Goal: Transaction & Acquisition: Subscribe to service/newsletter

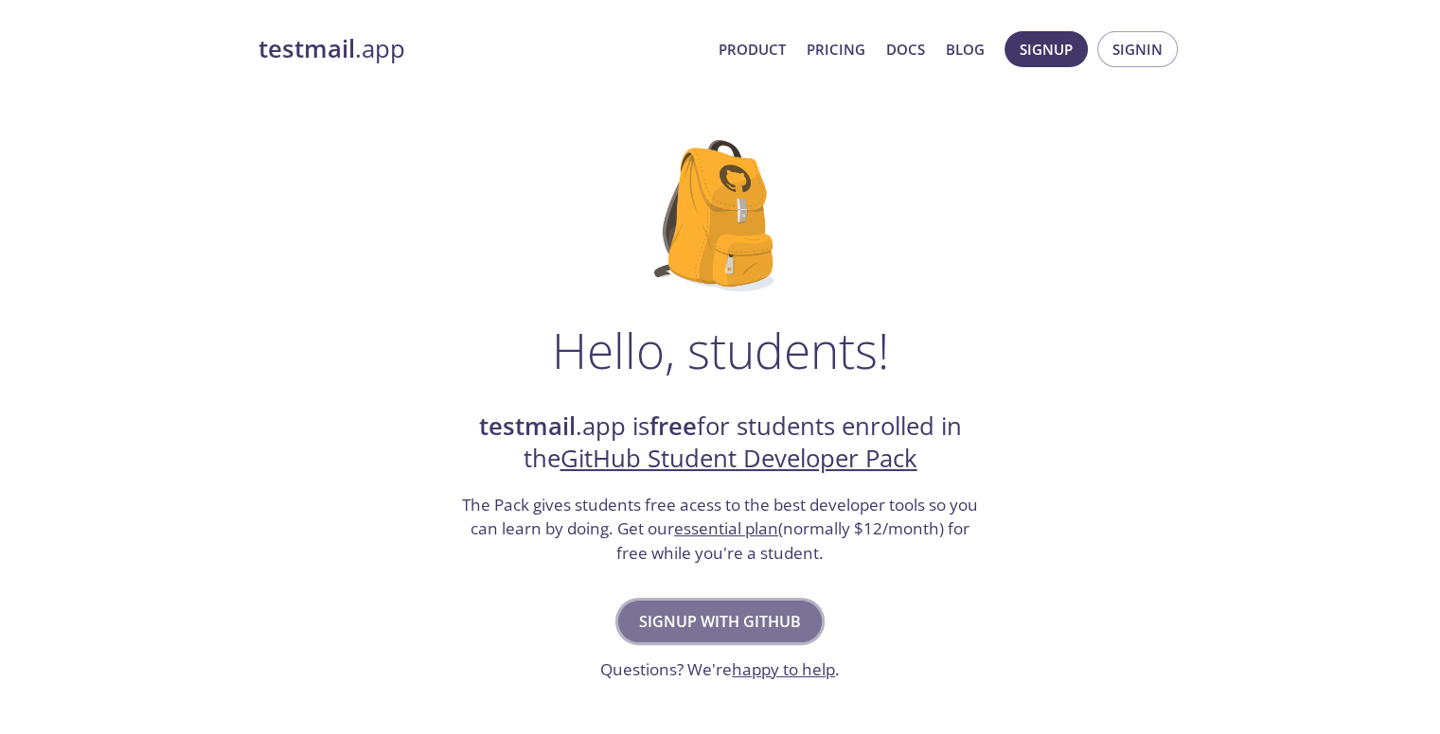
click at [661, 615] on span "Signup with GitHub" at bounding box center [720, 622] width 162 height 27
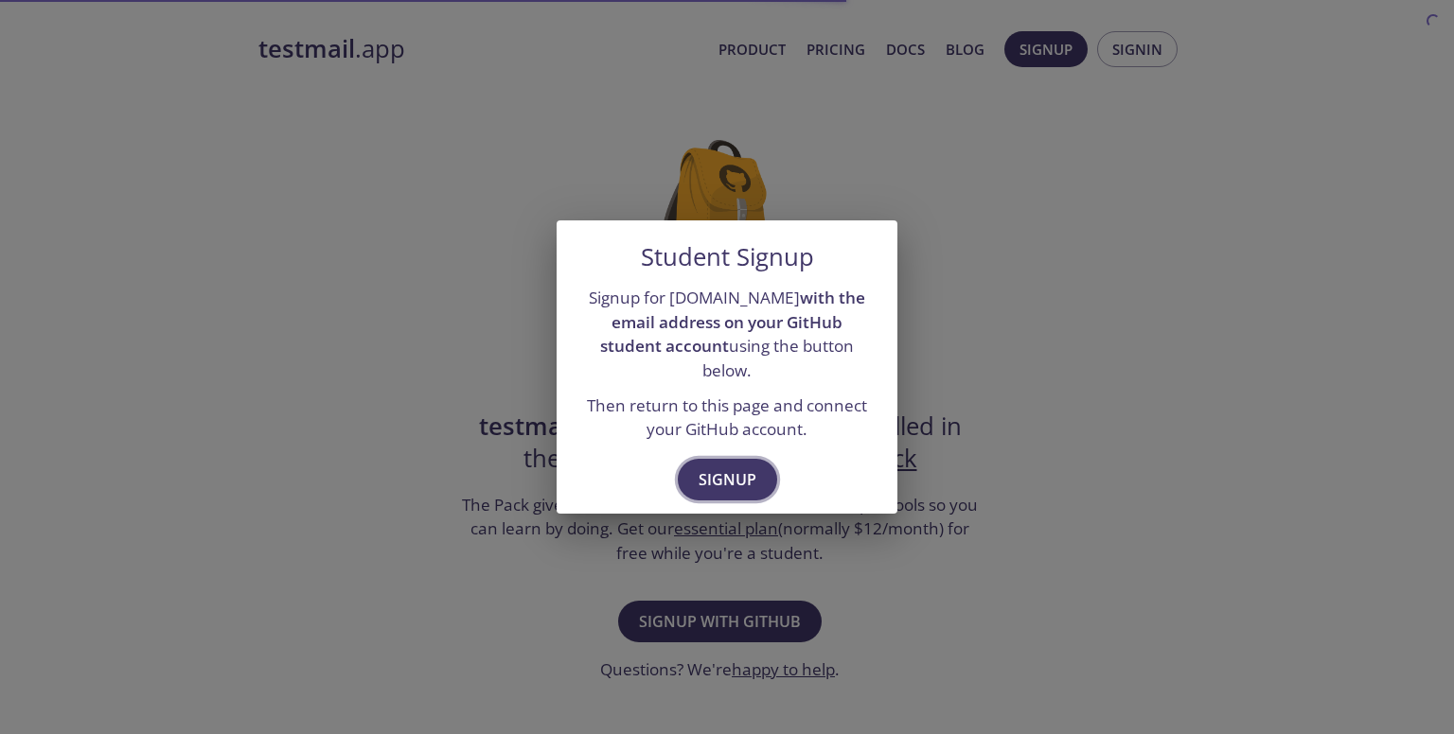
click at [740, 470] on span "Signup" at bounding box center [728, 480] width 58 height 27
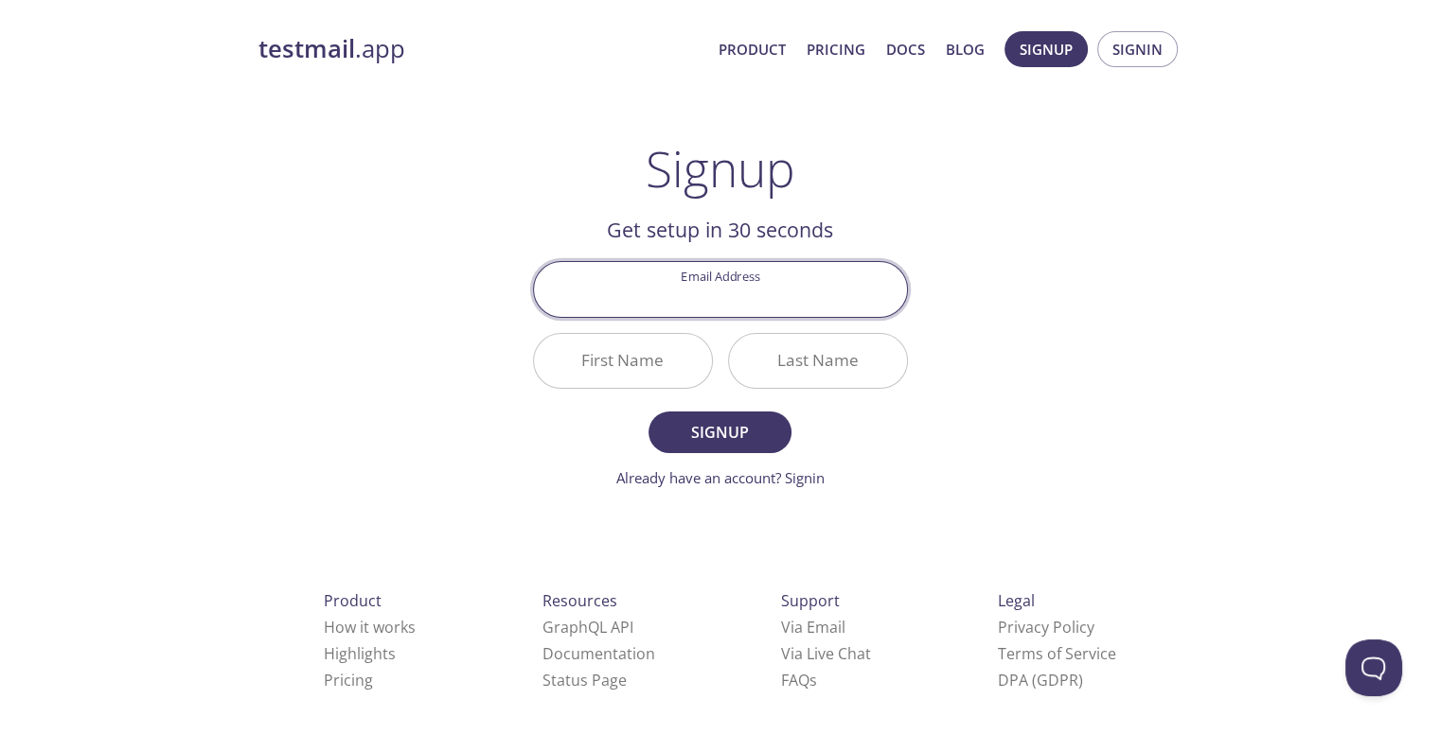
click at [710, 286] on input "Email Address" at bounding box center [720, 289] width 373 height 54
click at [722, 300] on input "[EMAIL_ADDRESS][DOMAIN_NAME]" at bounding box center [720, 289] width 373 height 54
type input "[EMAIL_ADDRESS][DOMAIN_NAME]"
click at [625, 376] on input "First Name" at bounding box center [623, 361] width 178 height 54
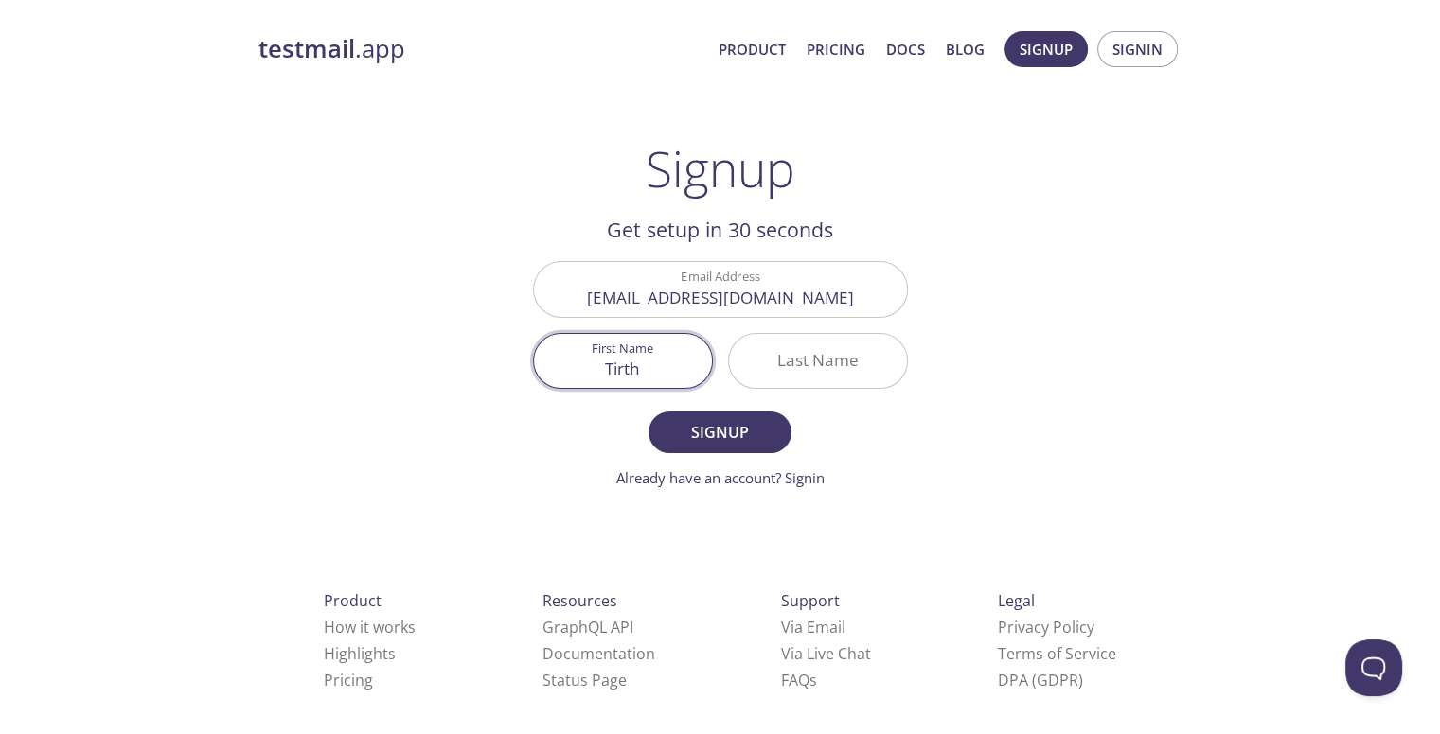
type input "Tirth"
click at [832, 371] on input "Last Name" at bounding box center [818, 361] width 178 height 54
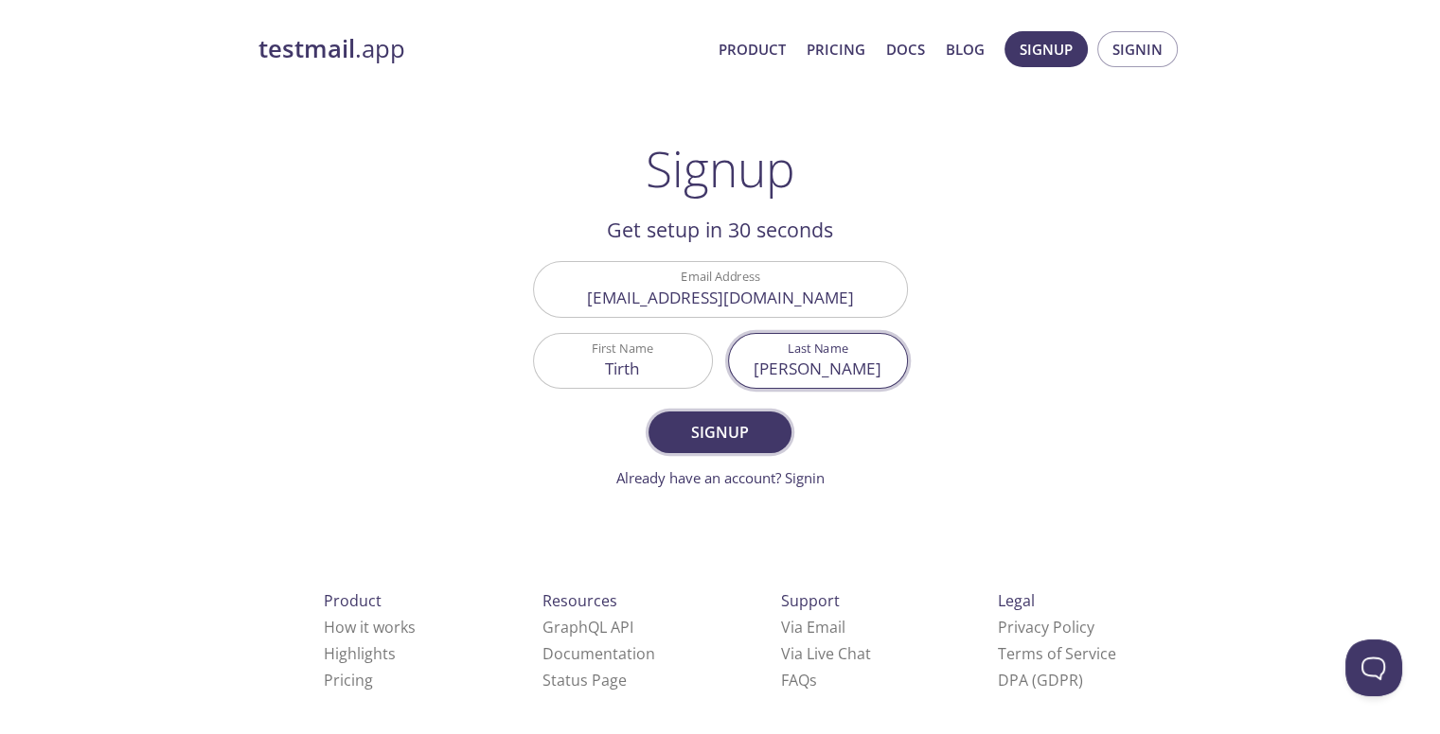
type input "[PERSON_NAME]"
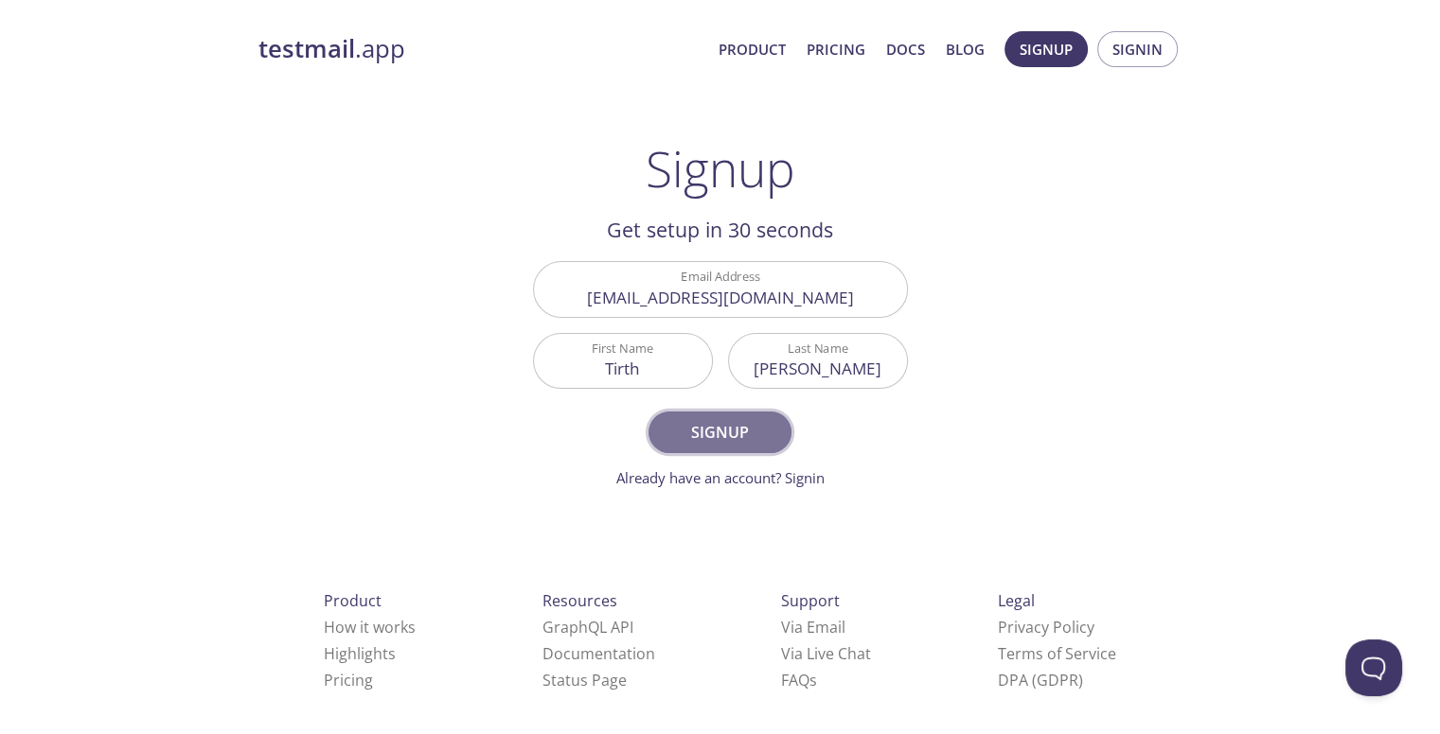
click at [719, 447] on button "Signup" at bounding box center [719, 433] width 142 height 42
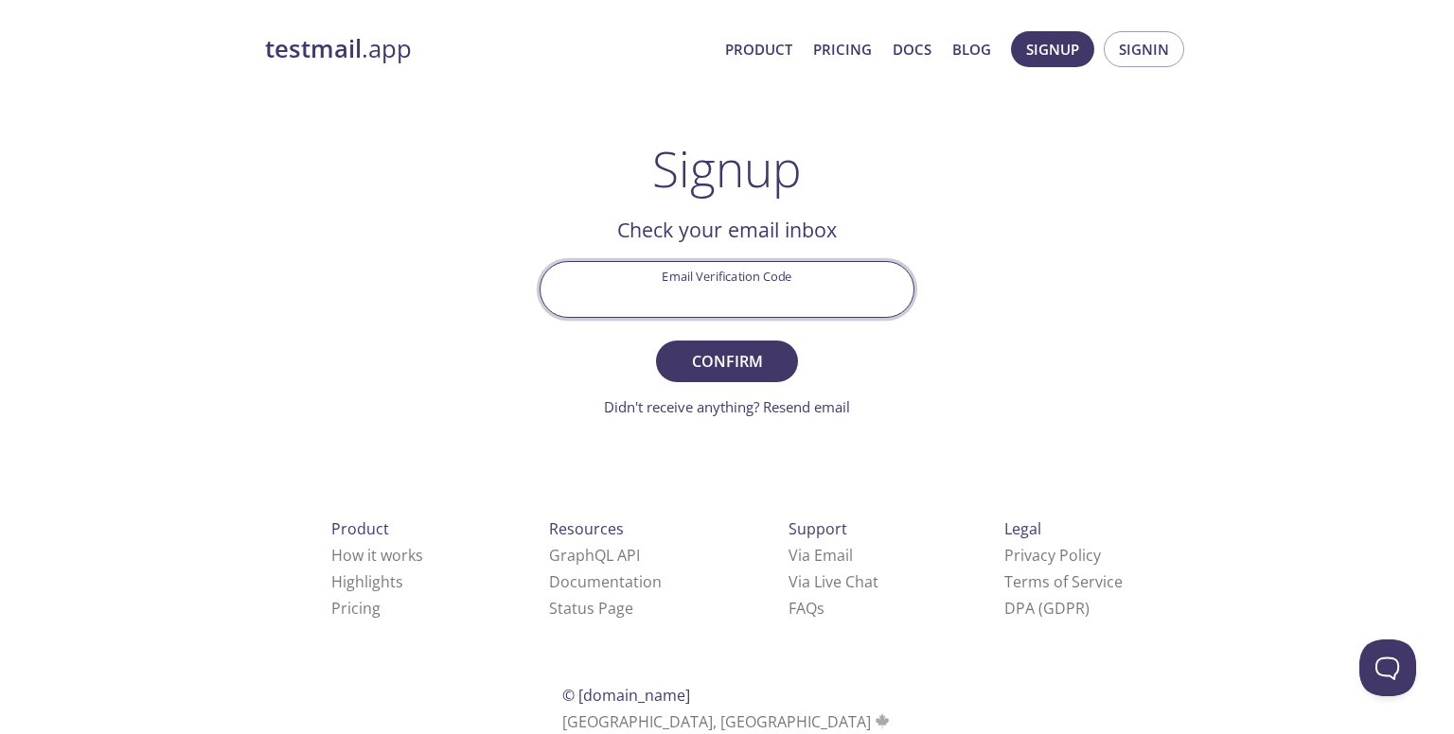
click at [702, 276] on input "Email Verification Code" at bounding box center [726, 289] width 373 height 54
type input "2MR5997"
click at [656, 341] on button "Confirm" at bounding box center [727, 362] width 142 height 42
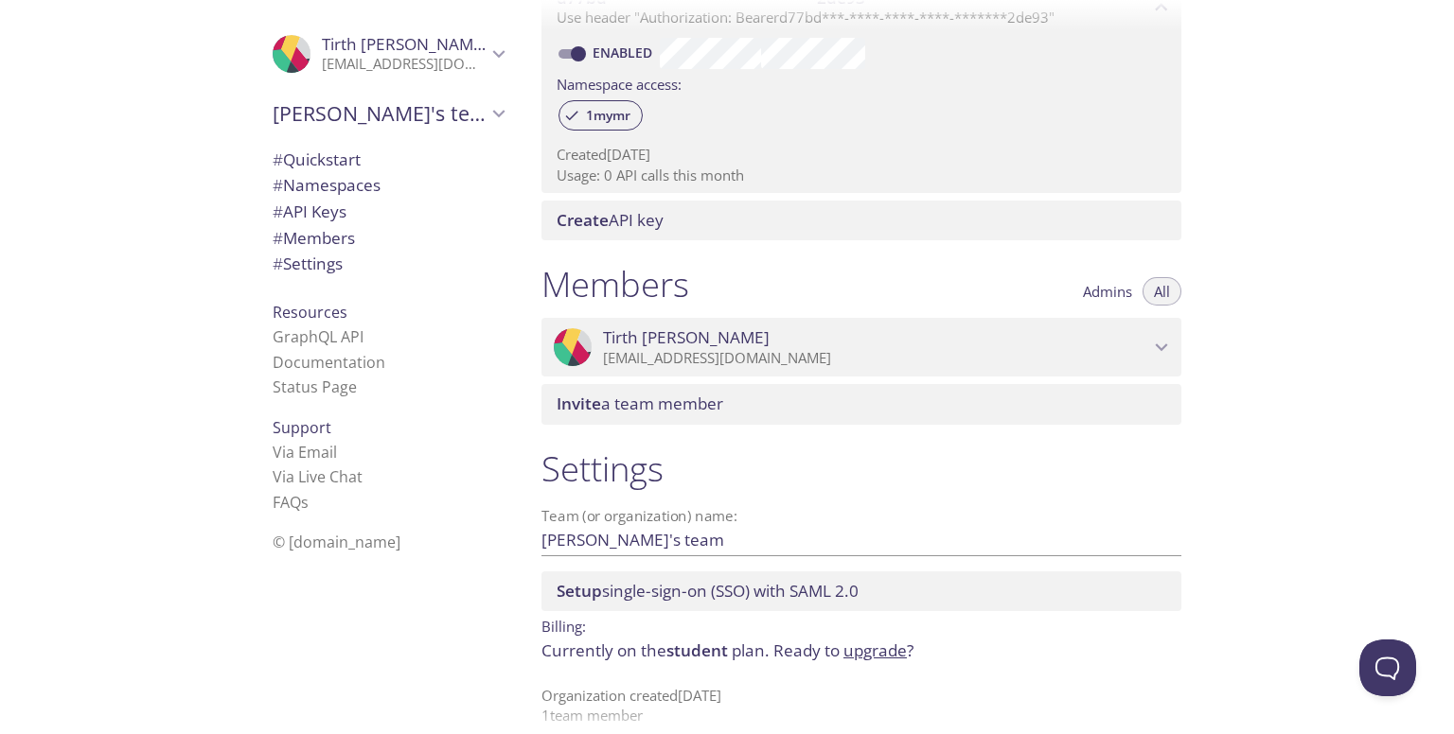
scroll to position [611, 0]
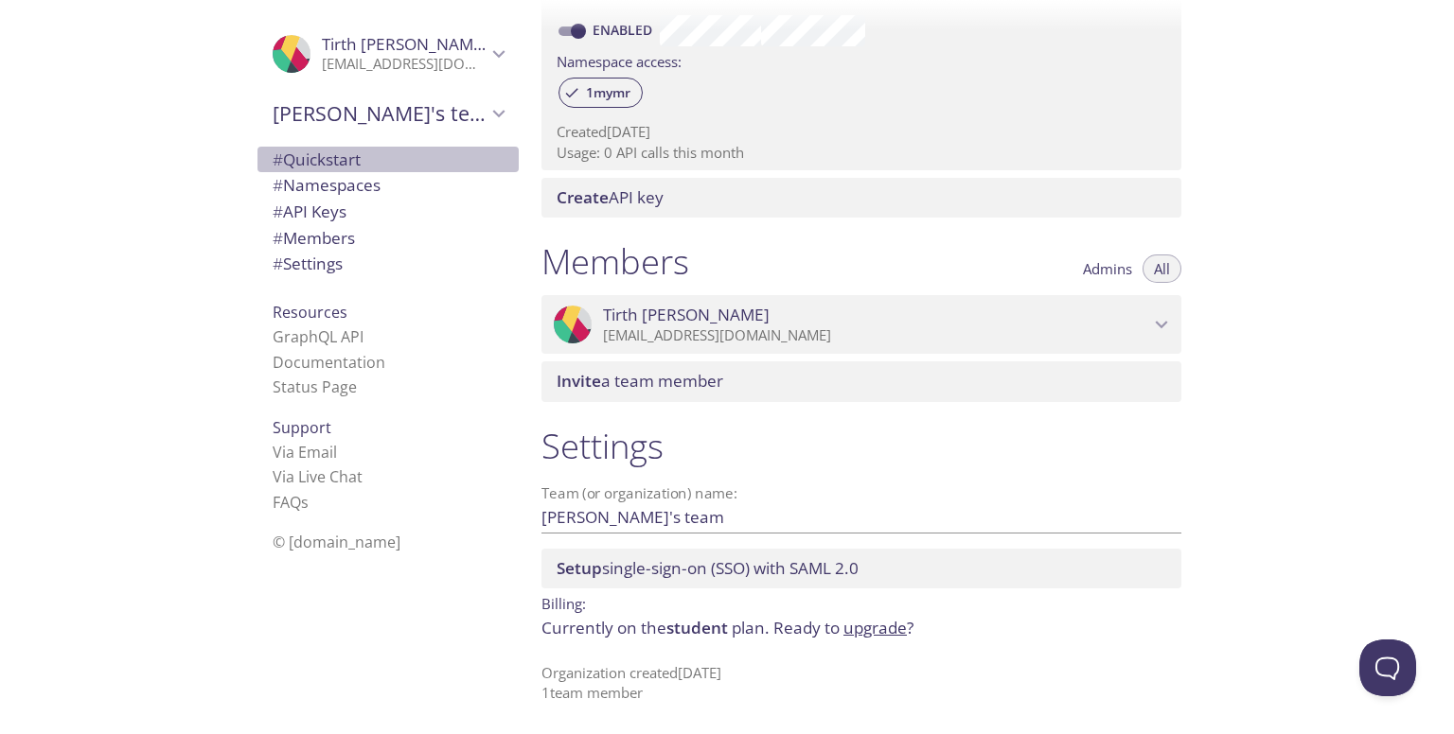
click at [317, 163] on span "# Quickstart" at bounding box center [317, 160] width 88 height 22
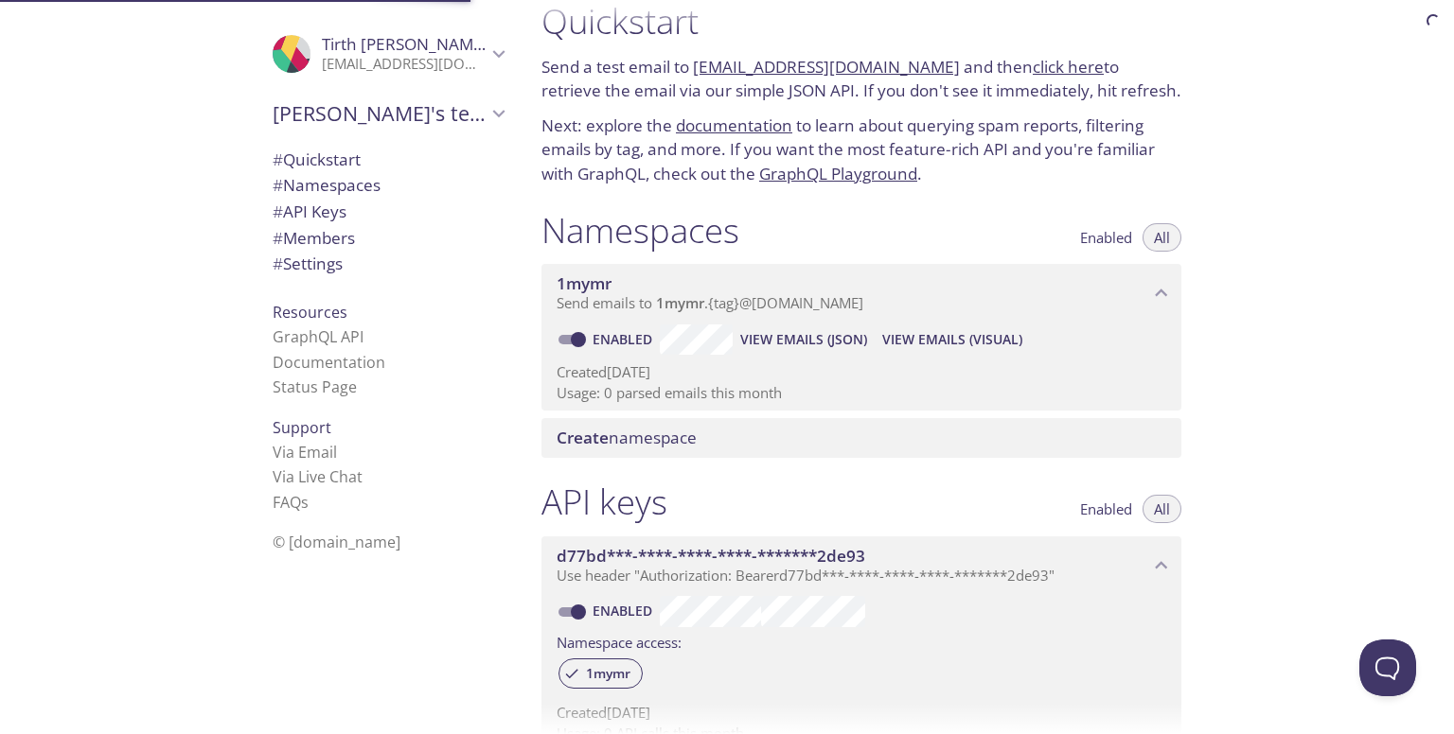
scroll to position [30, 0]
click at [780, 301] on span "Send emails to 1mymr . {tag} @inbox.testmail.app" at bounding box center [710, 302] width 307 height 19
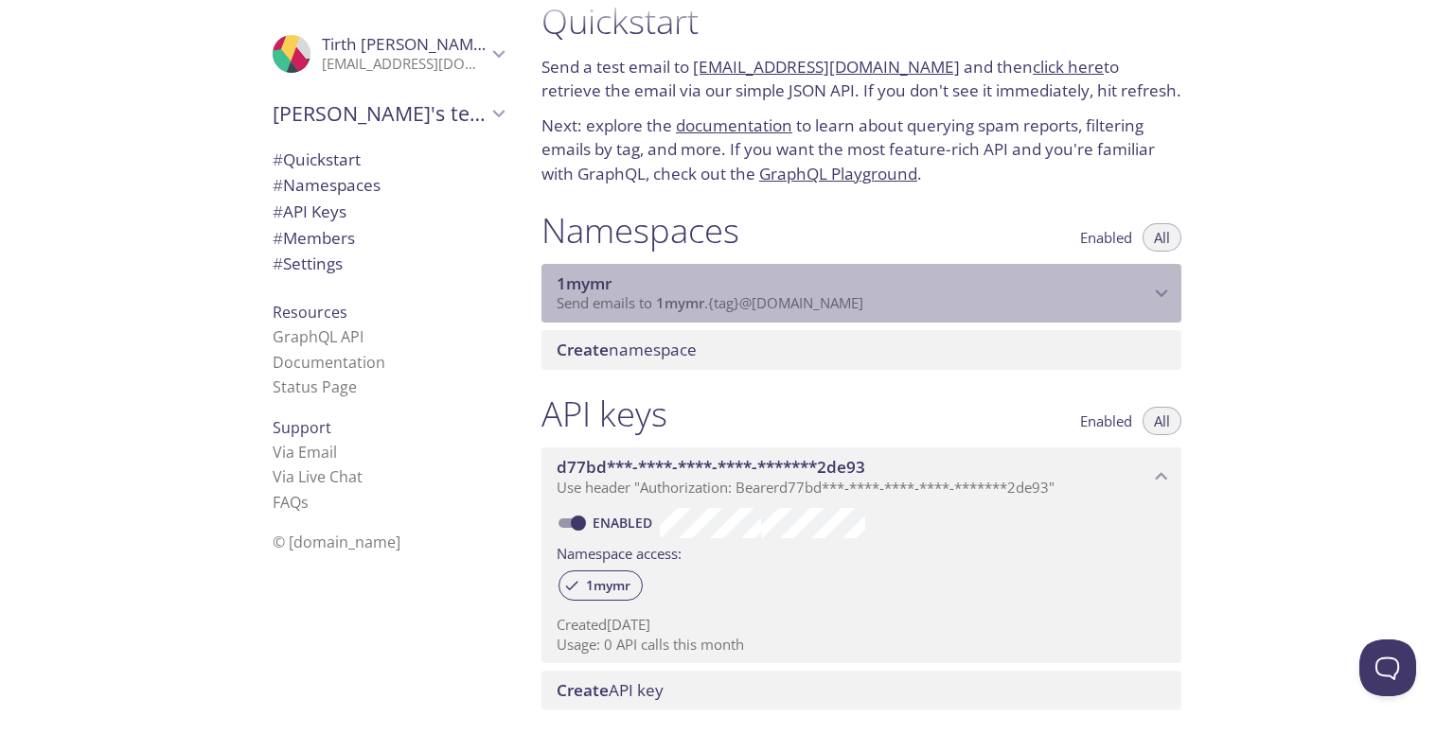
click at [780, 301] on span "Send emails to 1mymr . {tag} @inbox.testmail.app" at bounding box center [710, 302] width 307 height 19
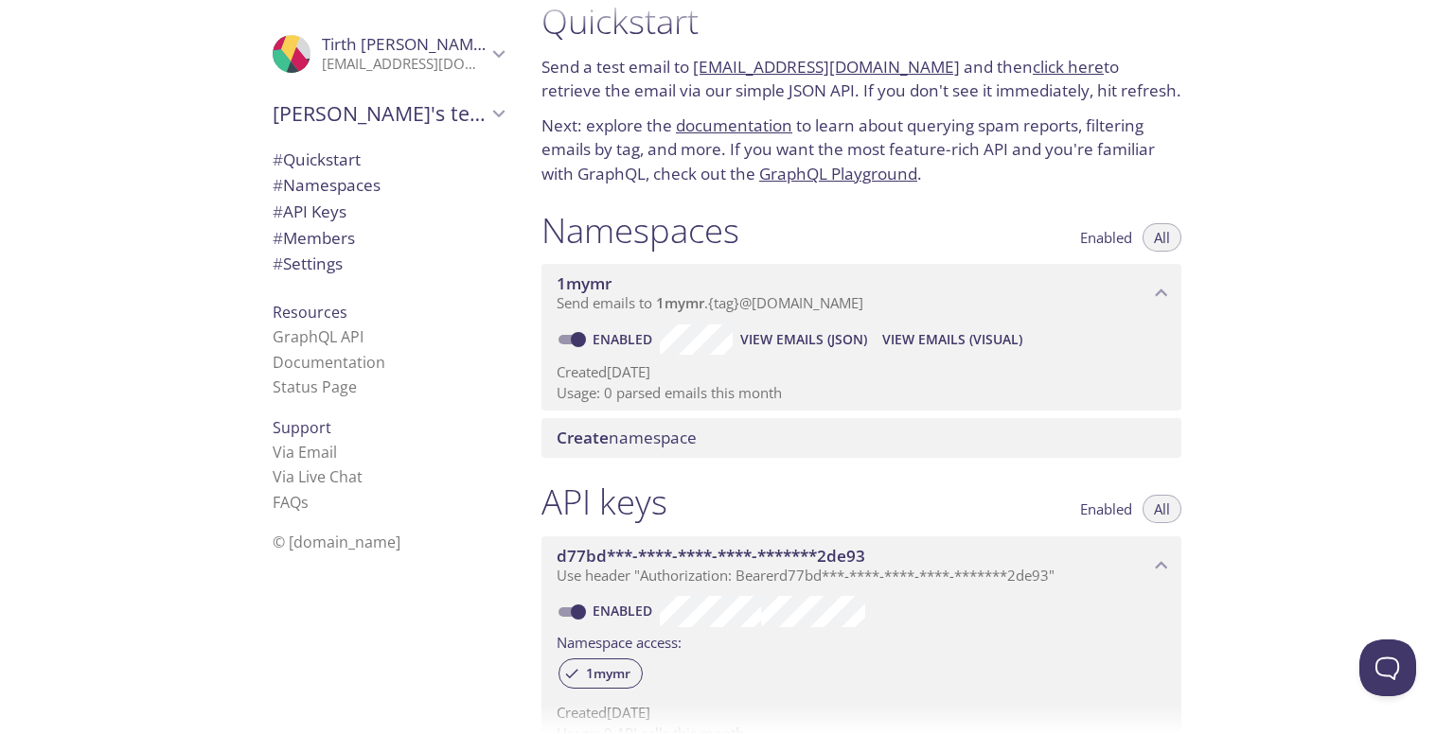
click at [685, 429] on span "Create namespace" at bounding box center [627, 438] width 140 height 22
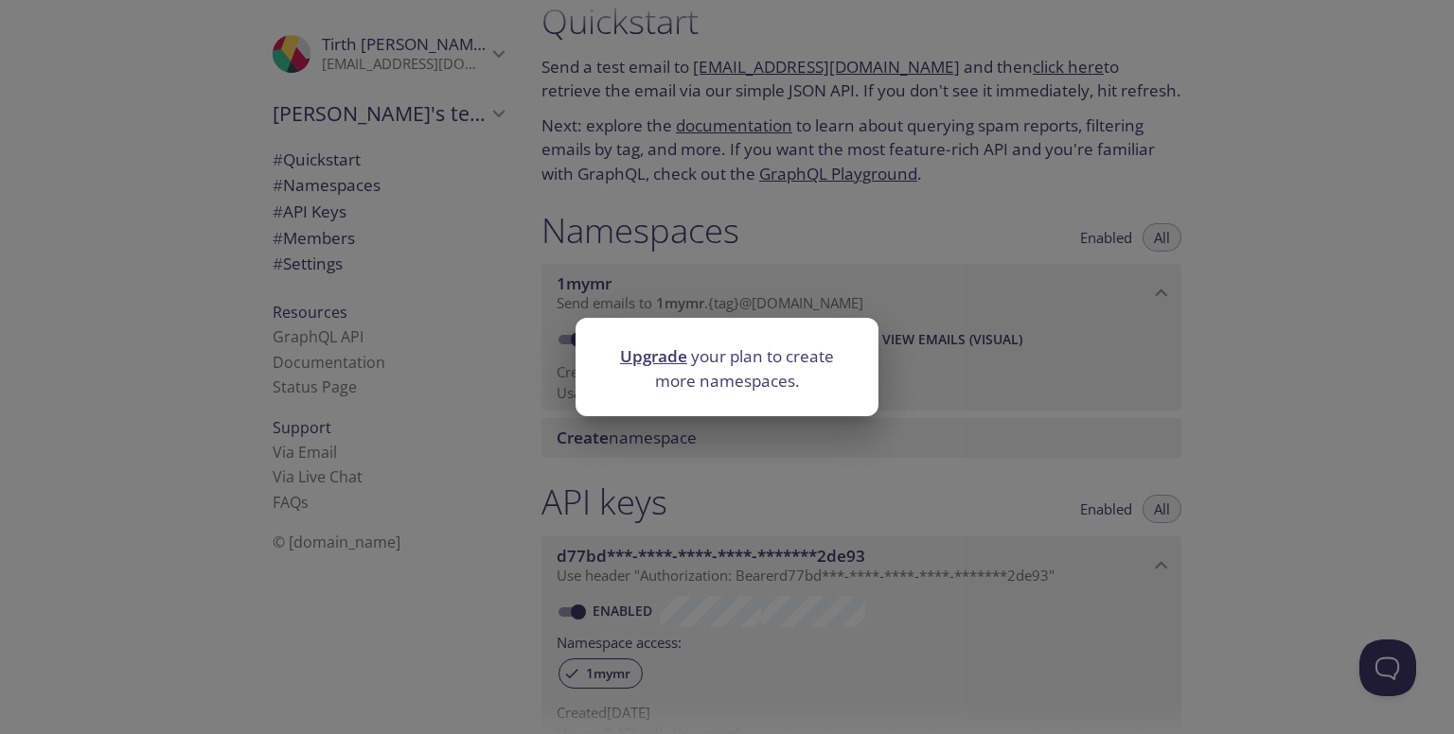
click at [744, 448] on div "Upgrade your plan to create more namespaces." at bounding box center [727, 367] width 1454 height 734
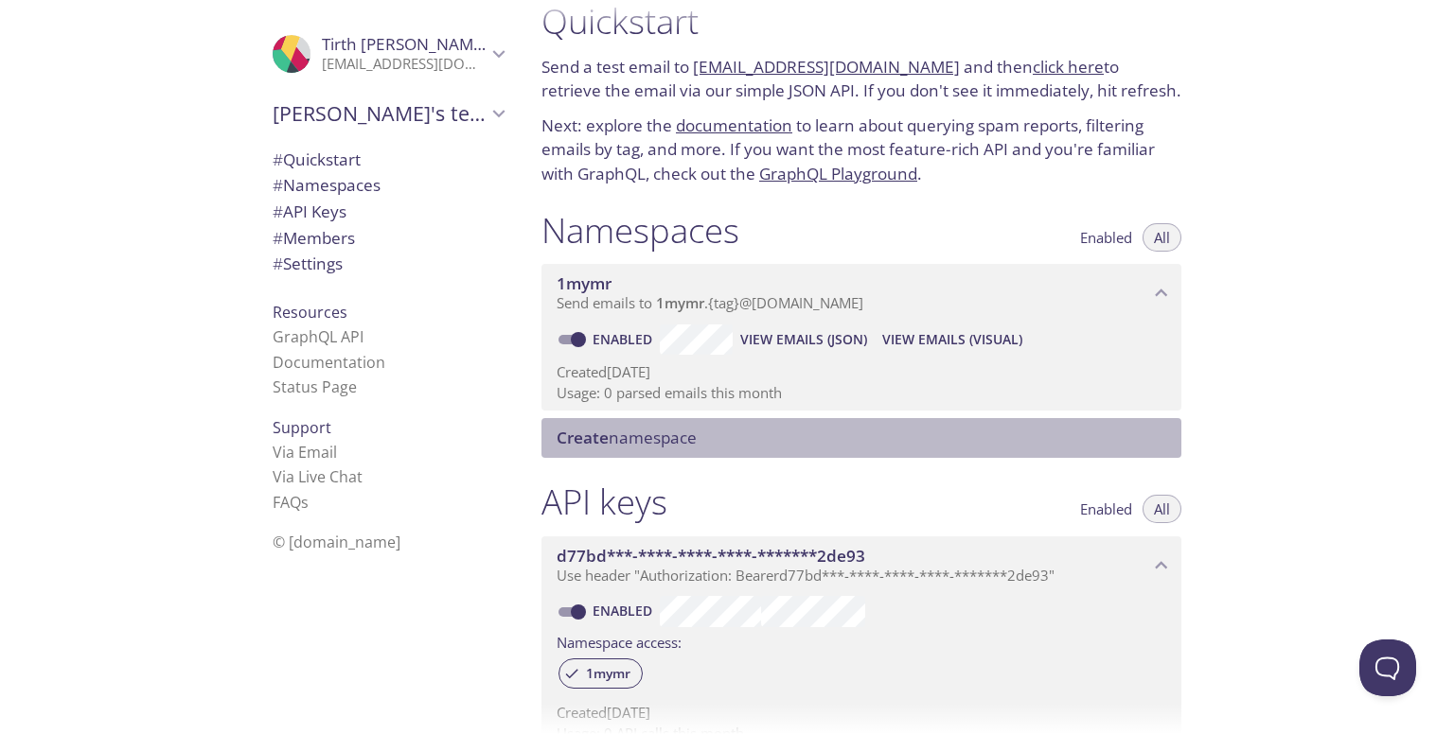
click at [734, 442] on span "Create namespace" at bounding box center [865, 438] width 617 height 21
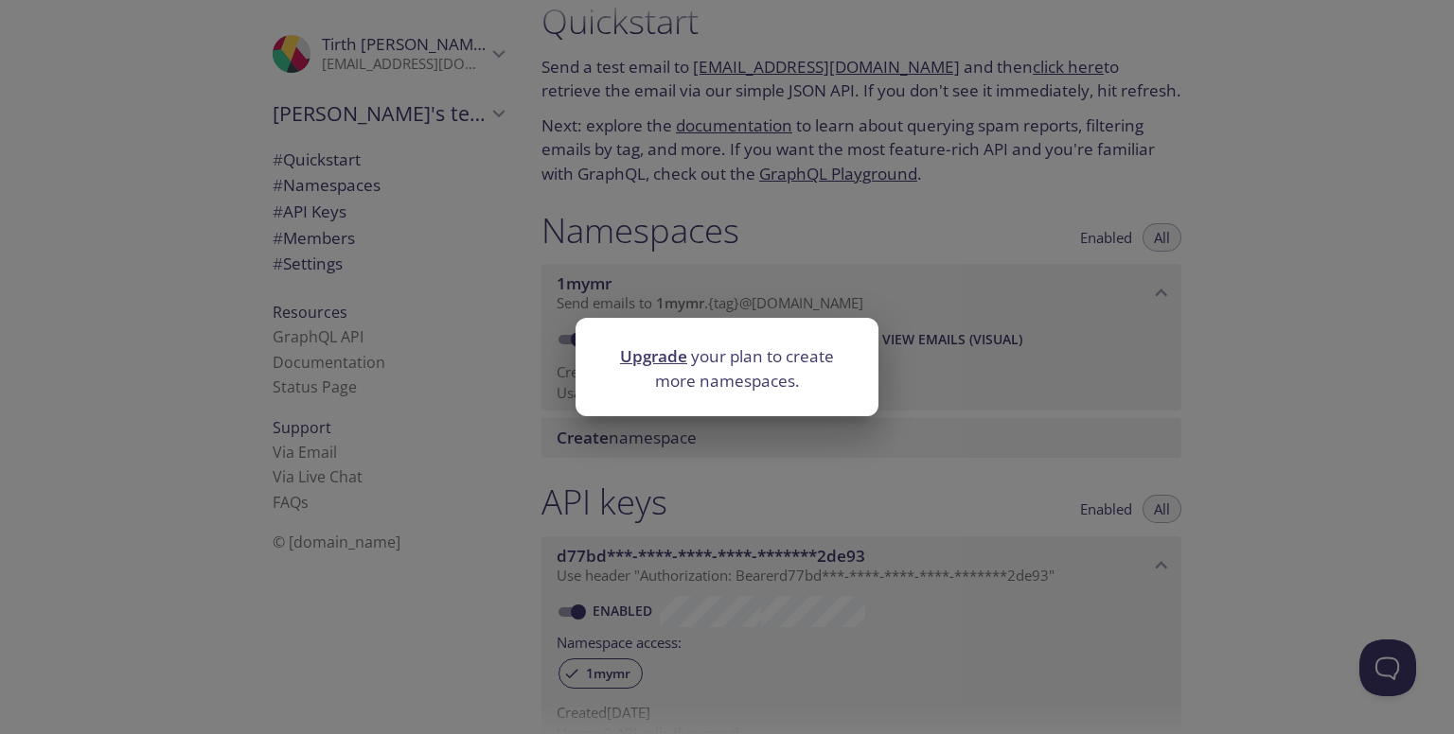
click at [734, 442] on div "Upgrade your plan to create more namespaces." at bounding box center [727, 367] width 1454 height 734
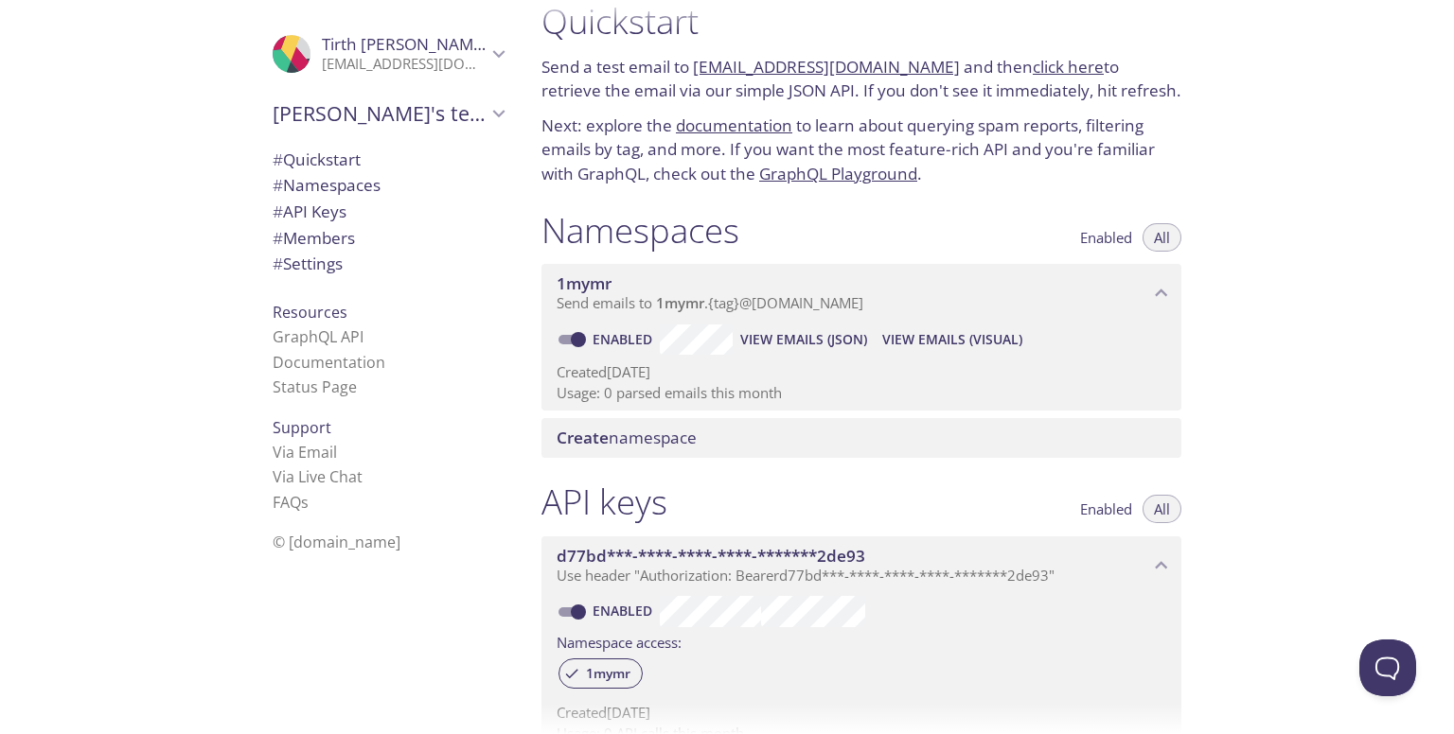
scroll to position [0, 0]
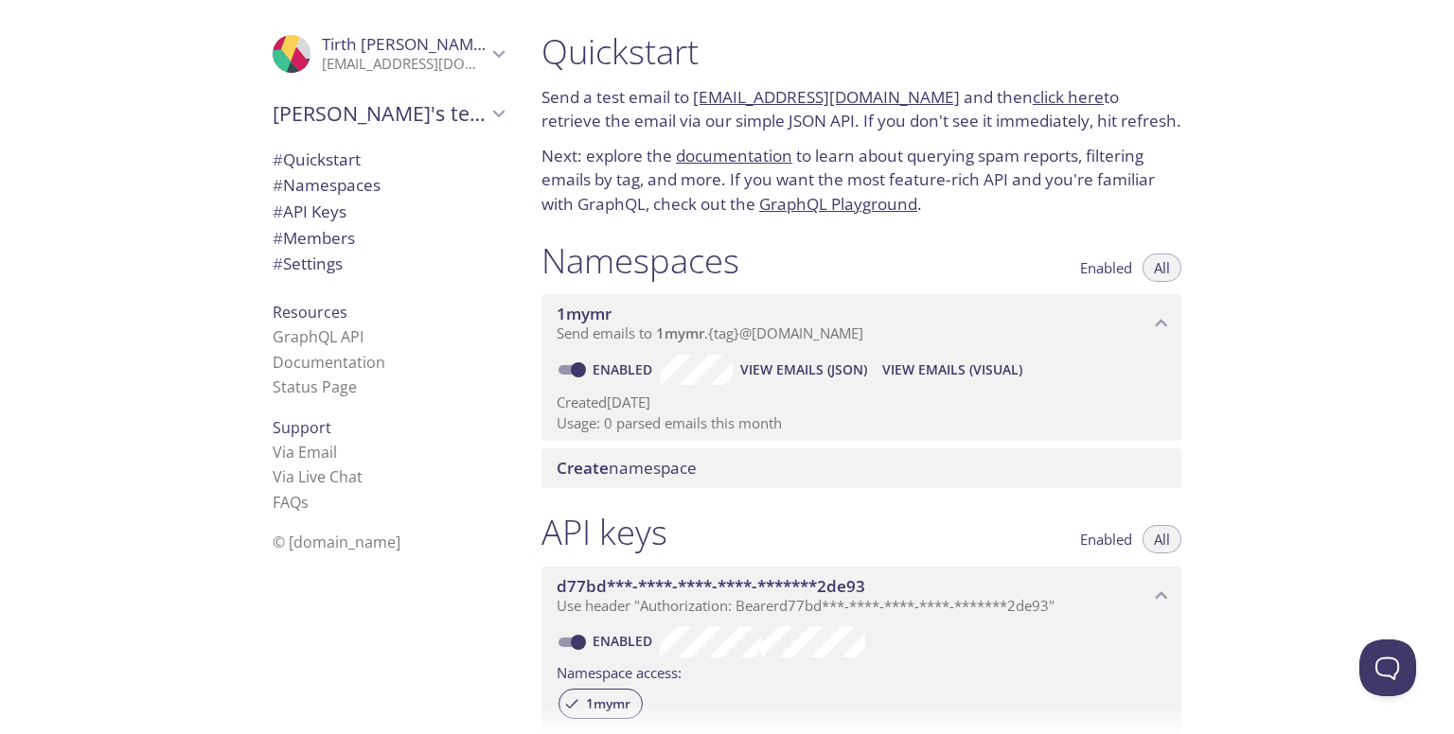
click at [863, 92] on link "1mymr.test@inbox.testmail.app" at bounding box center [826, 97] width 267 height 22
click at [995, 137] on div "Quickstart Send a test email to 1mymr.test@inbox.testmail.app and then click he…" at bounding box center [861, 123] width 670 height 209
click at [1033, 99] on link "click here" at bounding box center [1068, 97] width 71 height 22
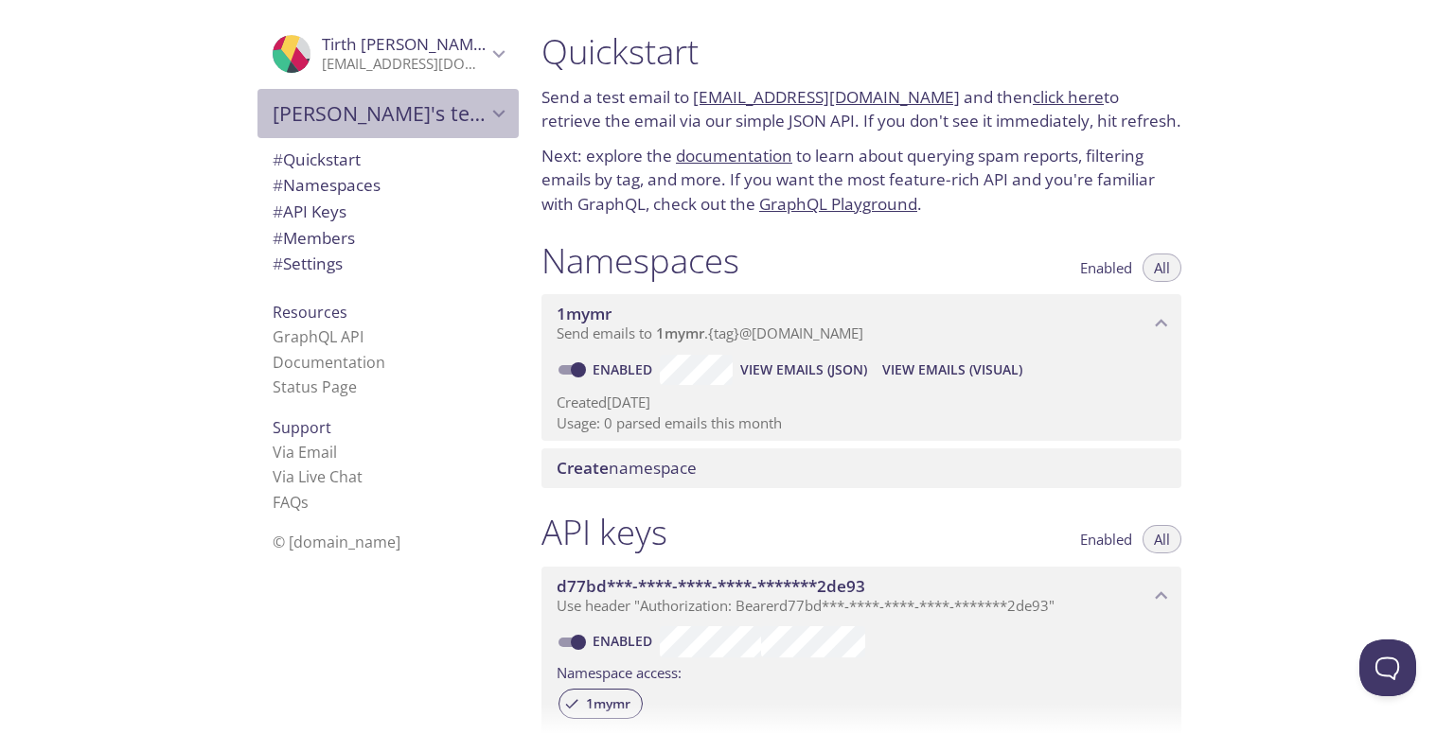
click at [346, 111] on span "Tirth's team" at bounding box center [380, 113] width 214 height 27
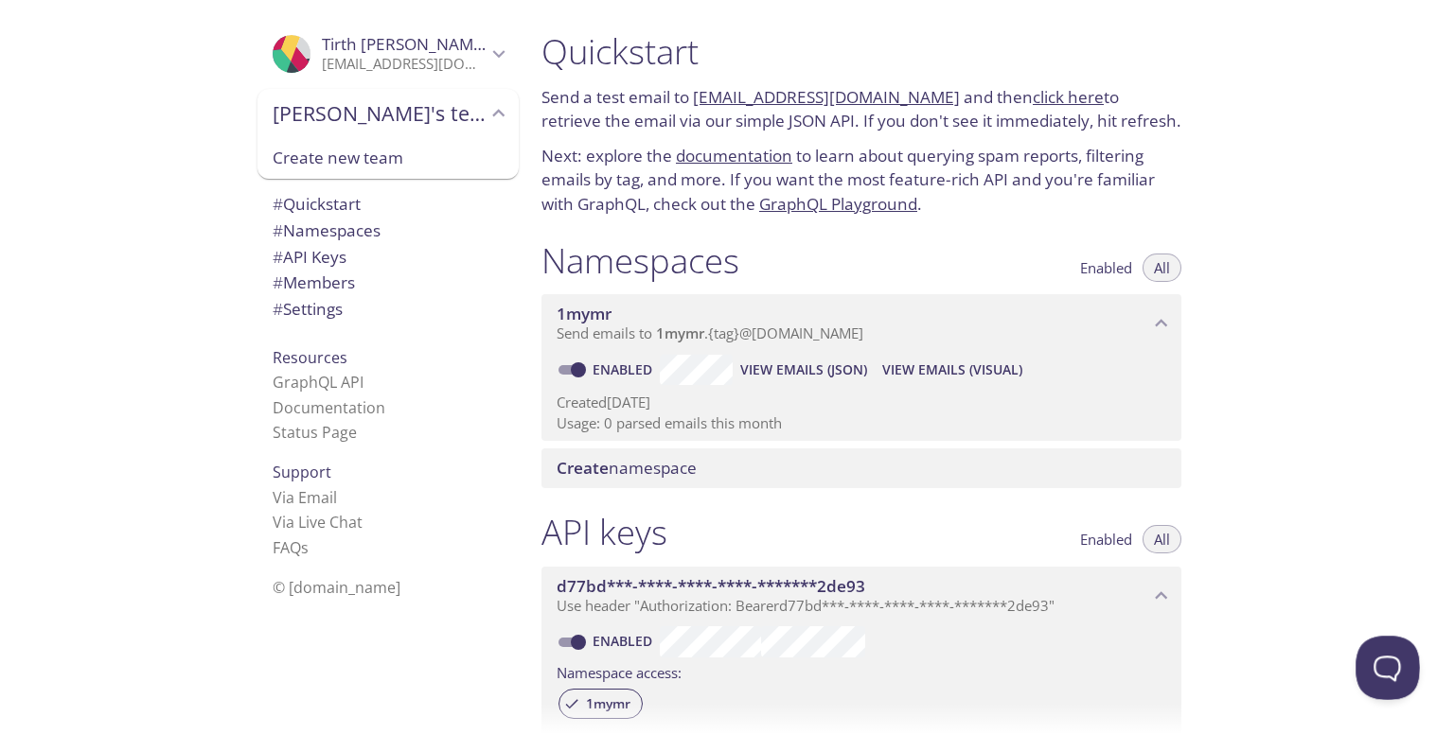
click at [1403, 668] on button "Open Beacon popover" at bounding box center [1383, 664] width 57 height 57
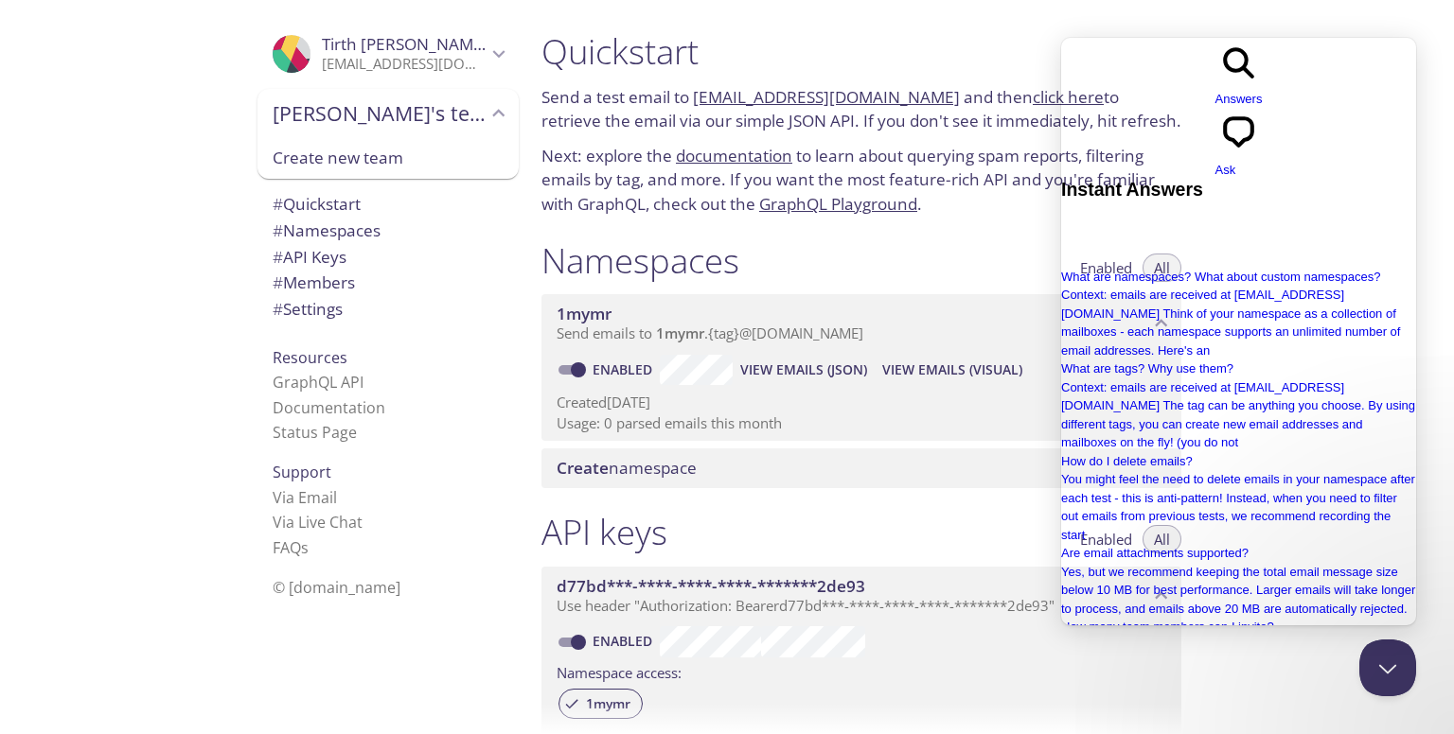
click at [969, 258] on div "Namespaces Enabled All" at bounding box center [861, 262] width 640 height 47
click at [1389, 680] on button "Close Beacon popover" at bounding box center [1383, 664] width 57 height 57
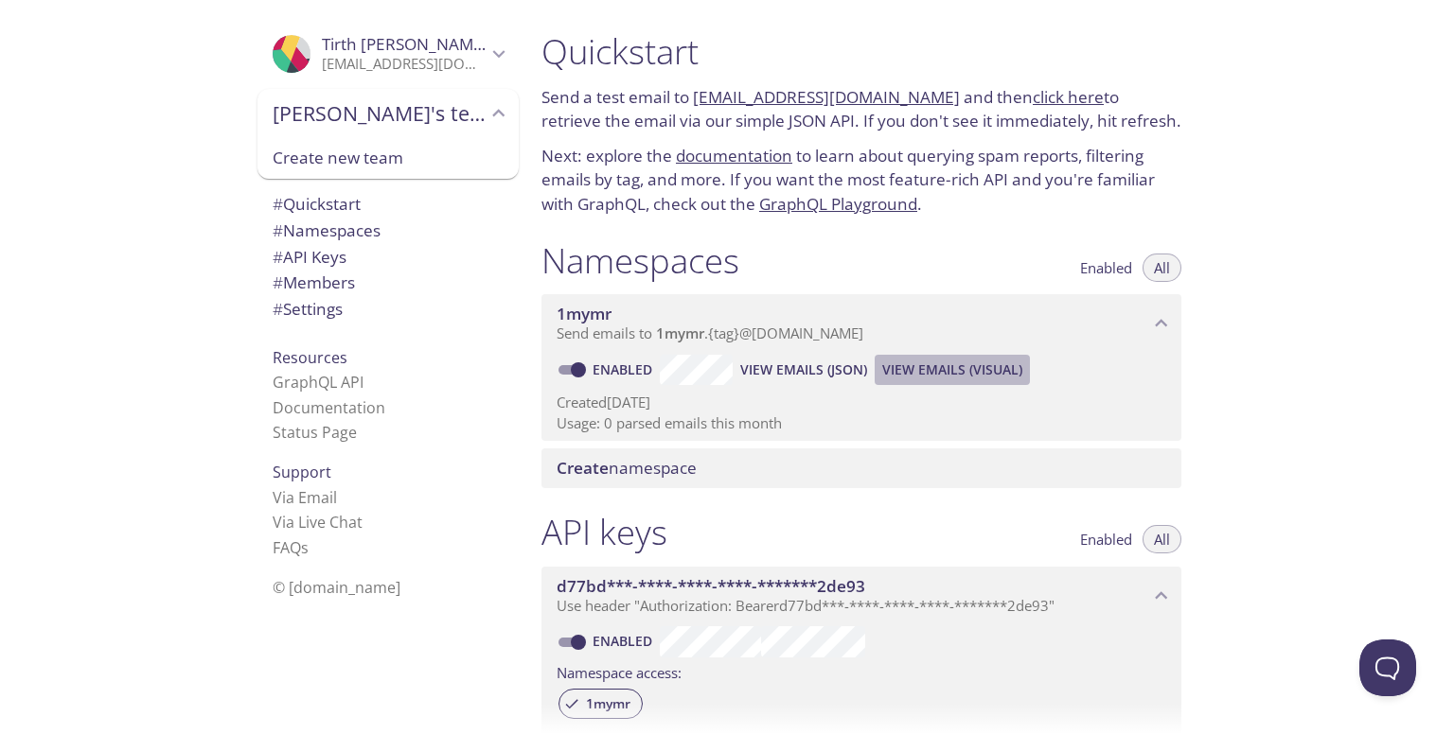
click at [928, 368] on span "View Emails (Visual)" at bounding box center [952, 370] width 140 height 23
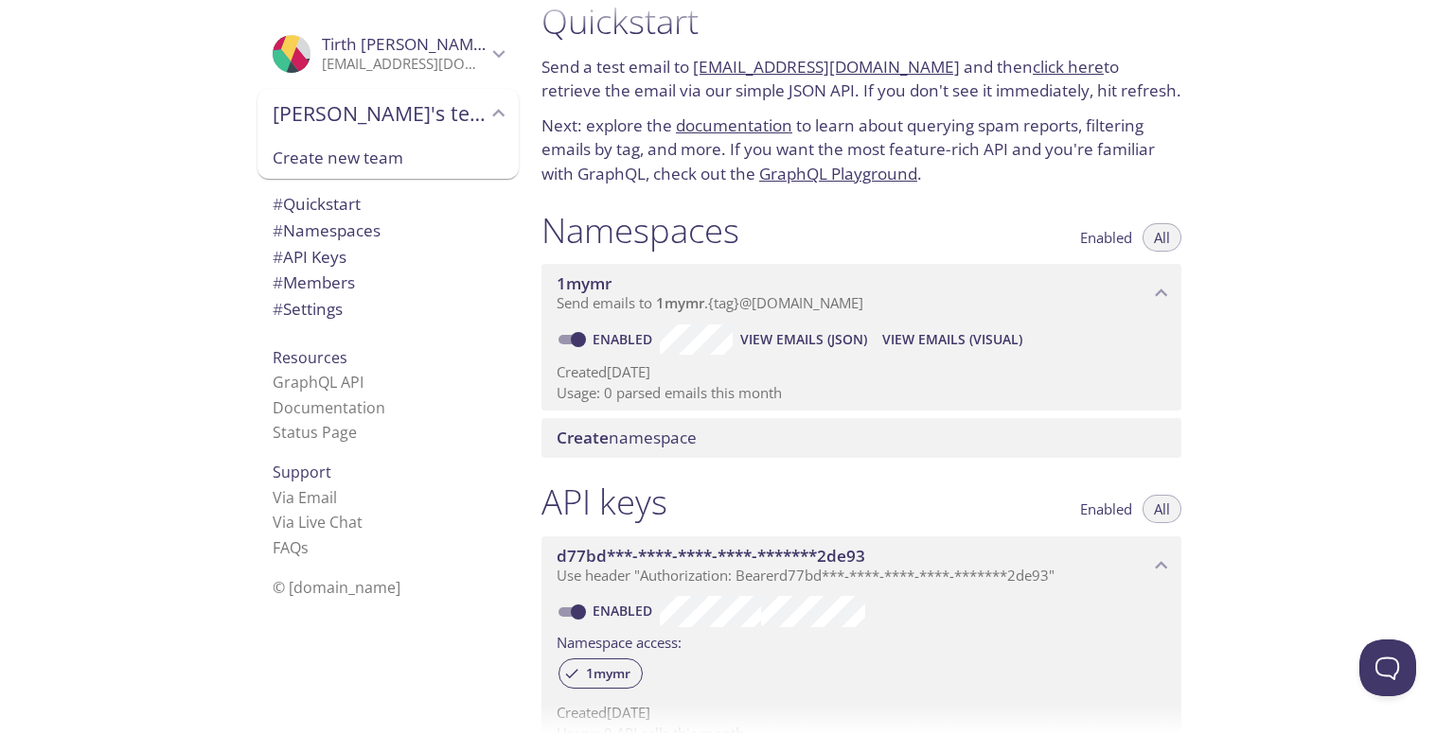
click at [707, 435] on span "Create namespace" at bounding box center [865, 438] width 617 height 21
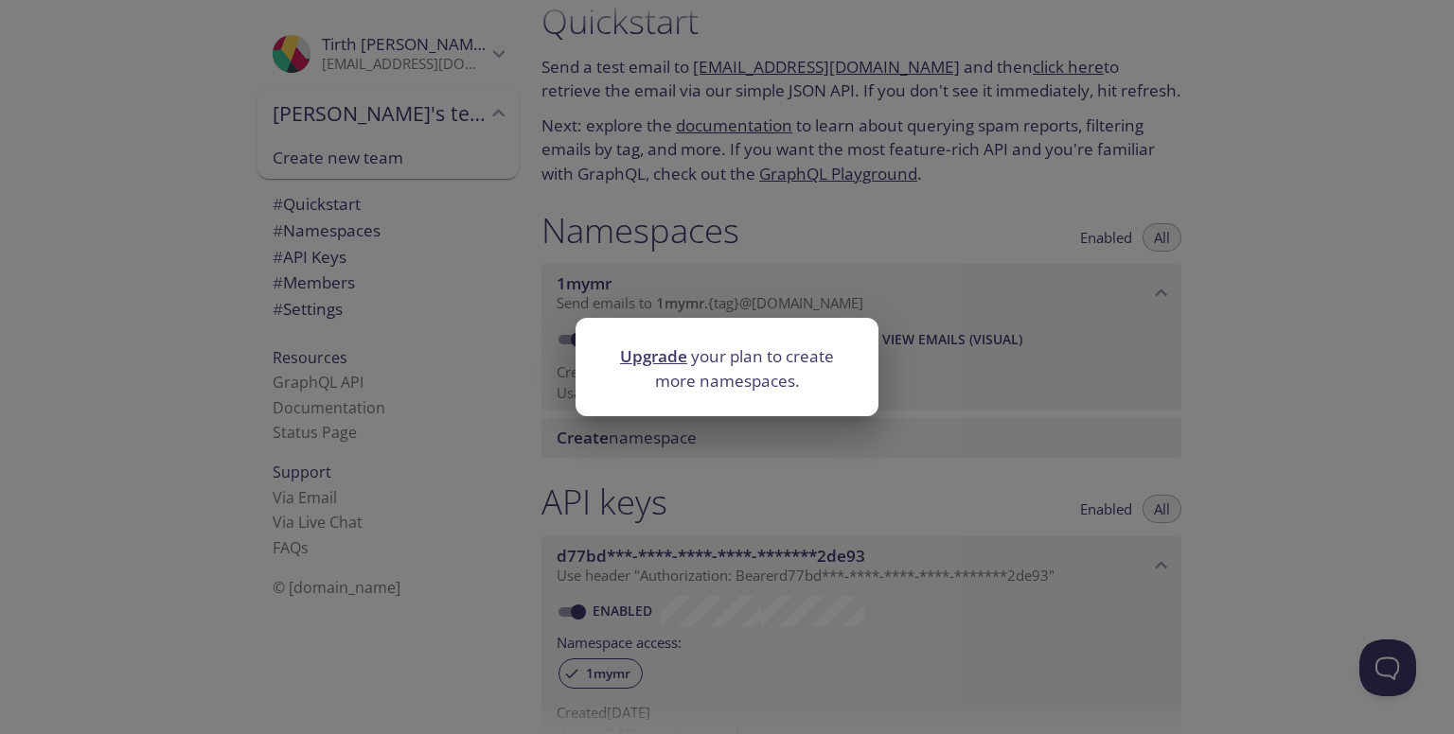
click at [707, 435] on div "Upgrade your plan to create more namespaces." at bounding box center [727, 367] width 1454 height 734
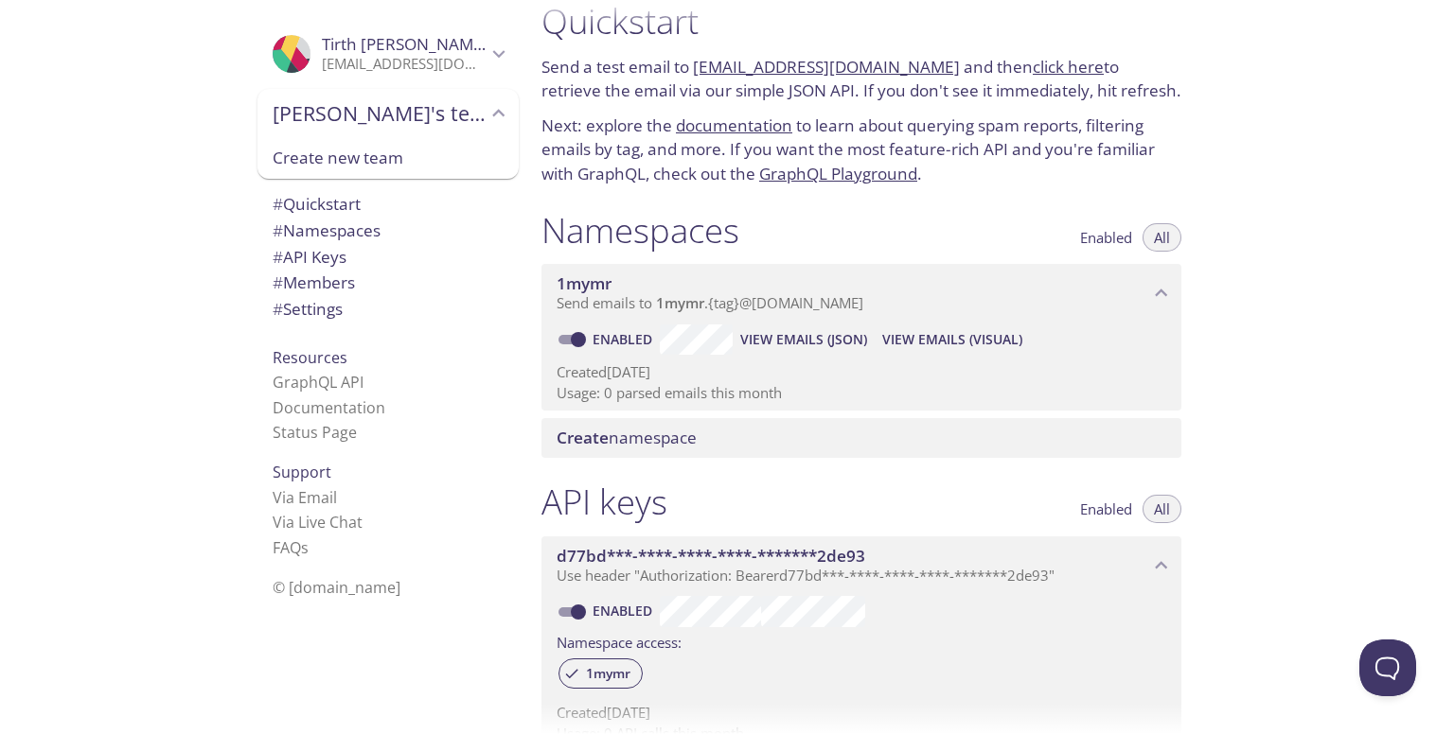
click at [789, 383] on p "Usage: 0 parsed emails this month" at bounding box center [862, 393] width 610 height 20
click at [982, 345] on span "View Emails (Visual)" at bounding box center [952, 339] width 140 height 23
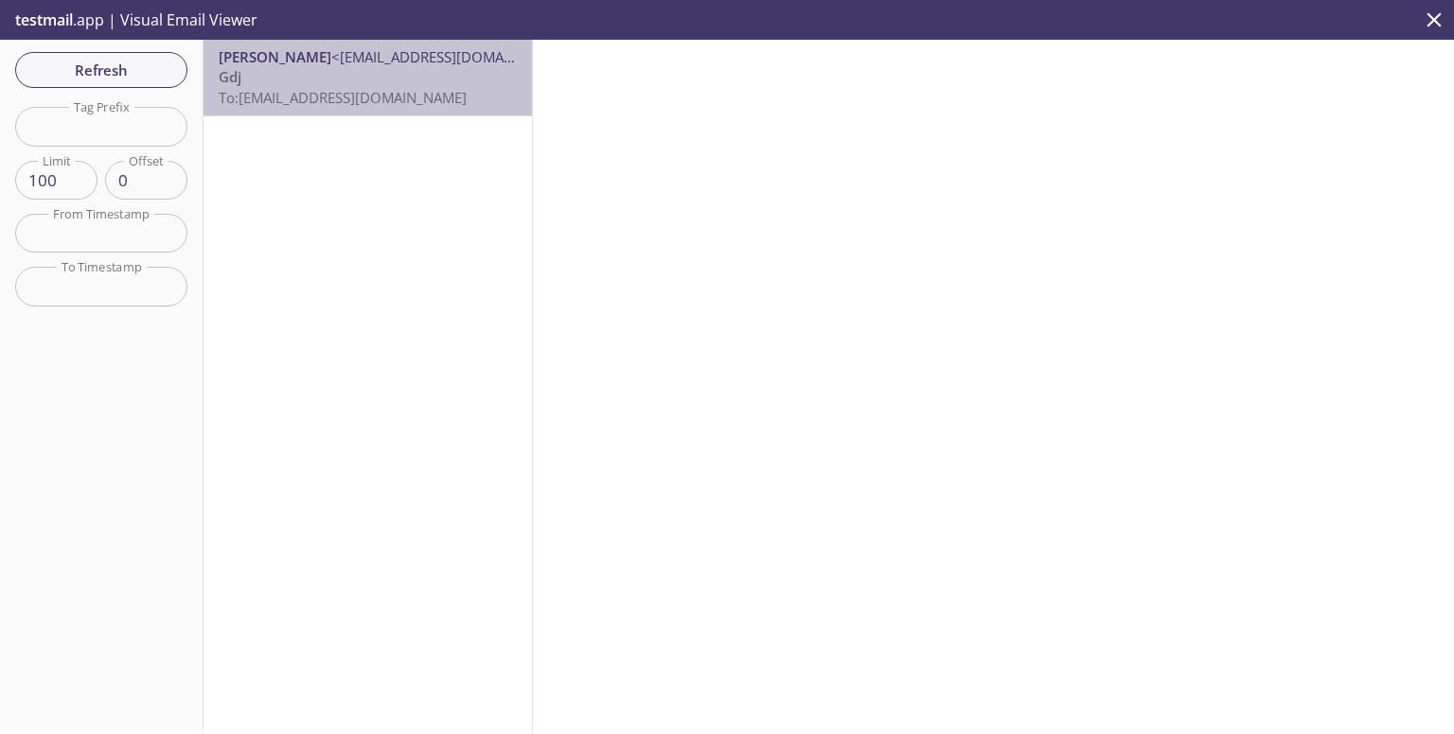
click at [412, 92] on span "To: 1mymr.tirth@inbox.testmail.app" at bounding box center [343, 97] width 248 height 19
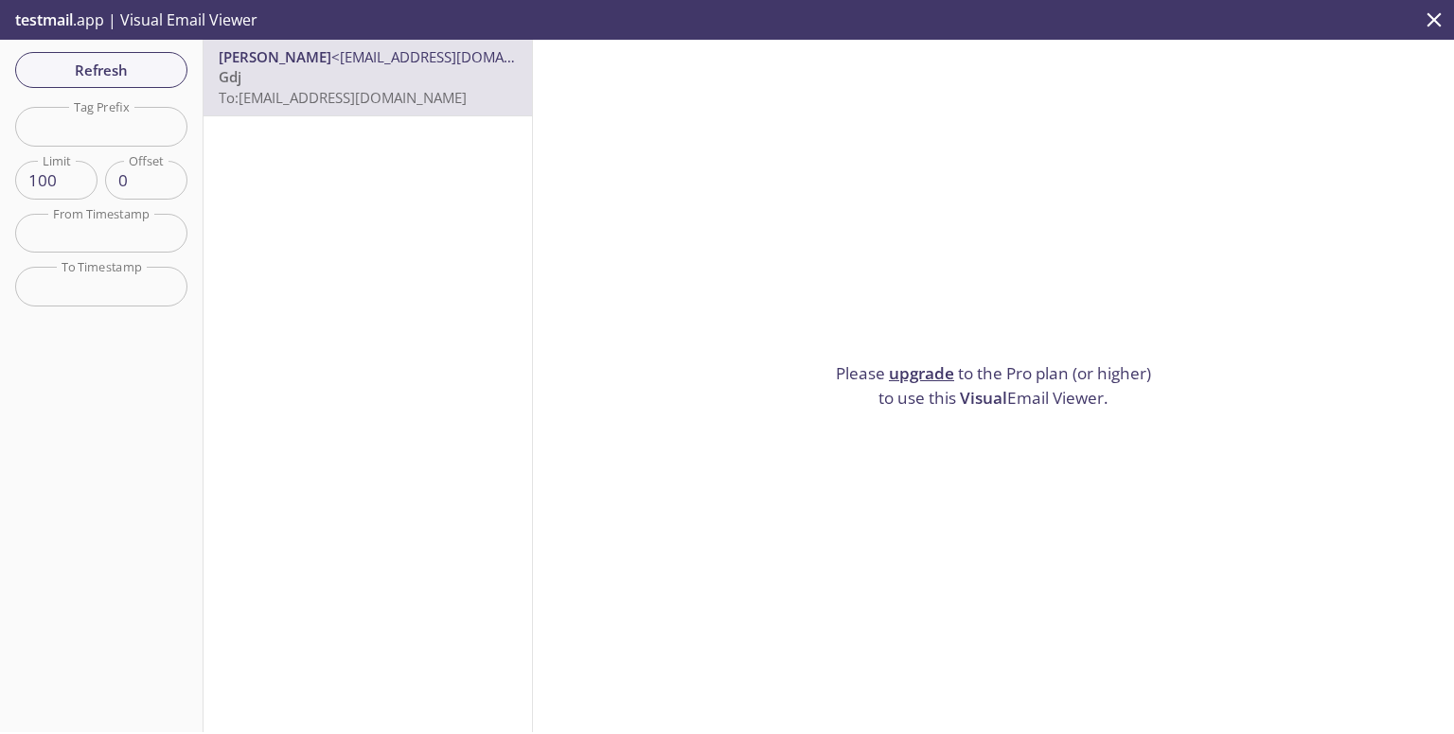
click at [976, 395] on span "Visual" at bounding box center [983, 398] width 47 height 22
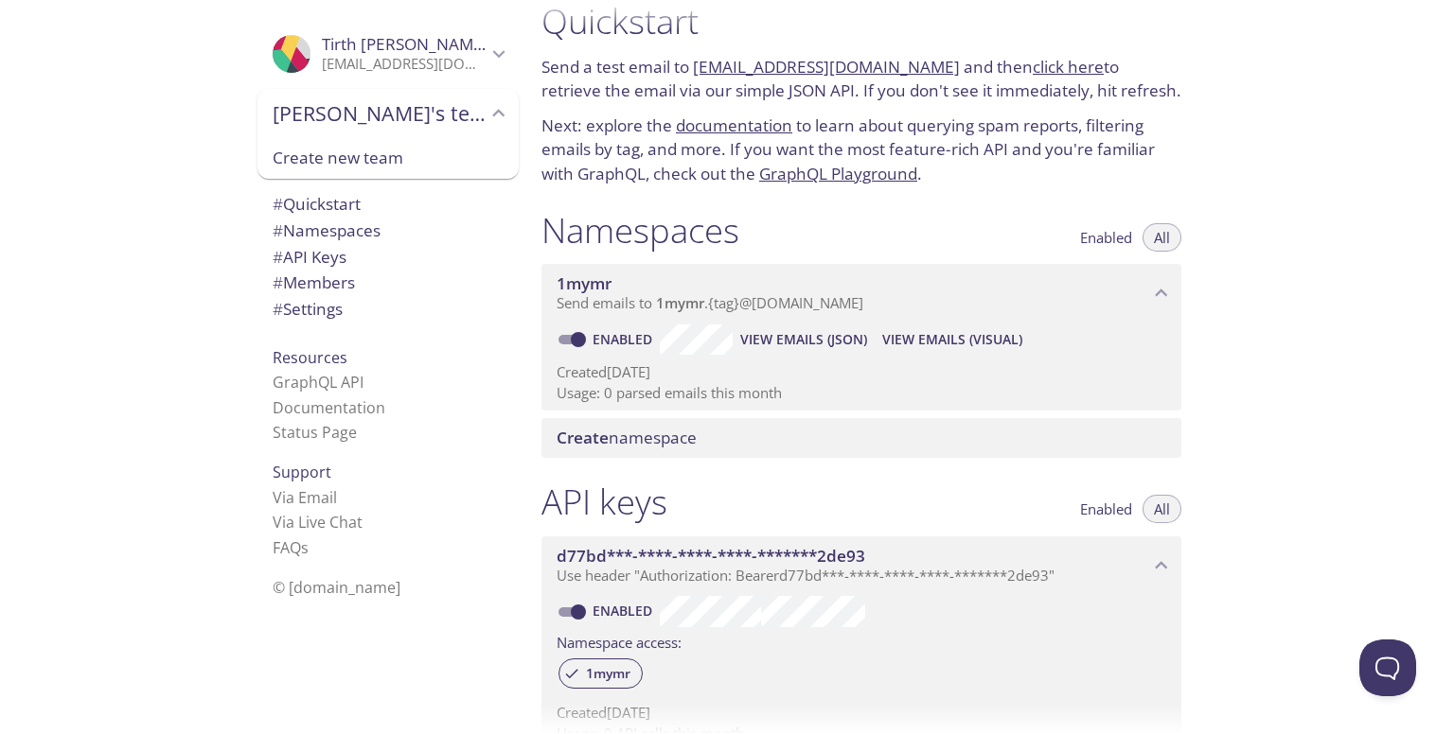
click at [789, 328] on span "View Emails (JSON)" at bounding box center [803, 339] width 127 height 23
